Goal: Navigation & Orientation: Locate item on page

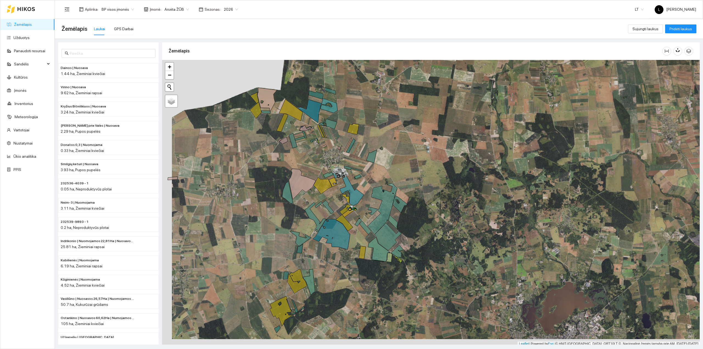
click at [401, 223] on icon at bounding box center [387, 237] width 27 height 28
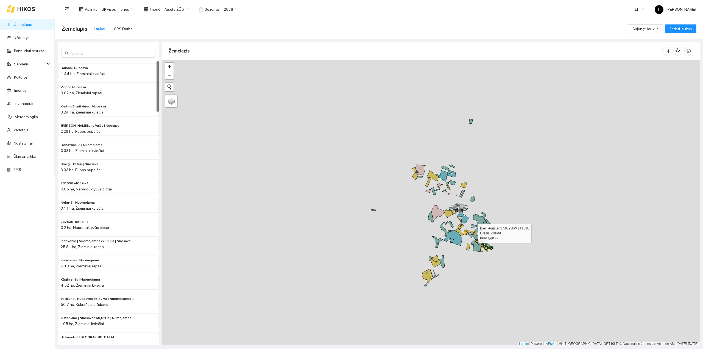
scroll to position [1, 0]
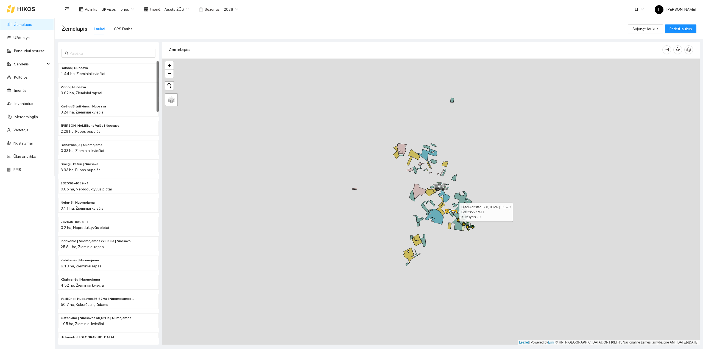
drag, startPoint x: 463, startPoint y: 228, endPoint x: 441, endPoint y: 205, distance: 32.2
click at [441, 205] on div at bounding box center [430, 201] width 537 height 286
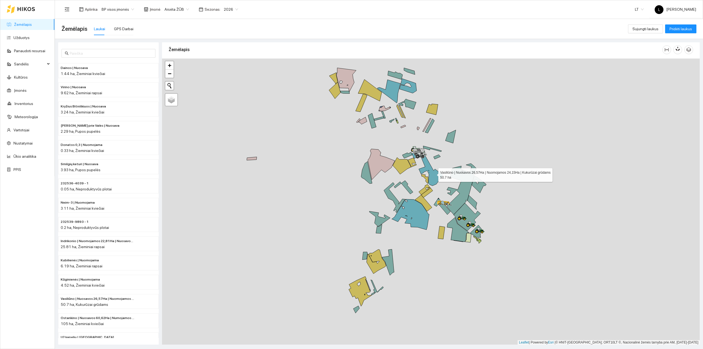
drag, startPoint x: 434, startPoint y: 173, endPoint x: 427, endPoint y: 180, distance: 10.5
click at [427, 179] on icon at bounding box center [427, 166] width 31 height 37
